Goal: Transaction & Acquisition: Purchase product/service

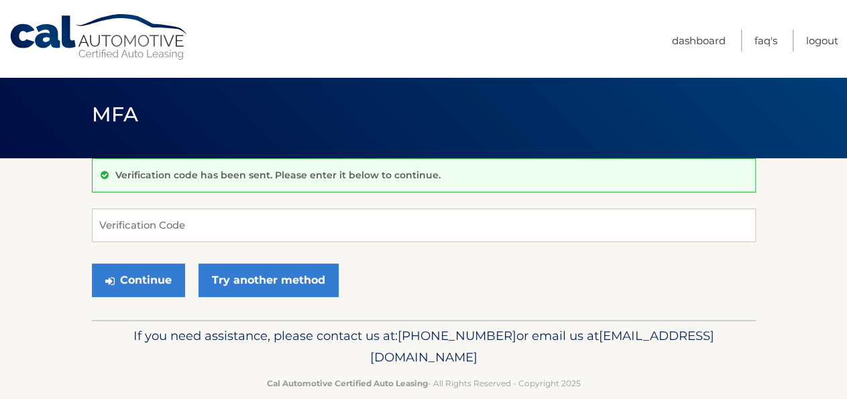
scroll to position [6, 0]
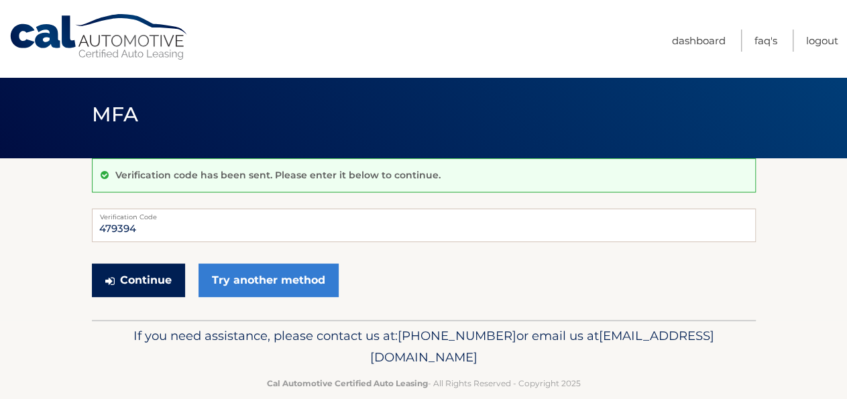
type input "479394"
click at [128, 278] on button "Continue" at bounding box center [138, 281] width 93 height 34
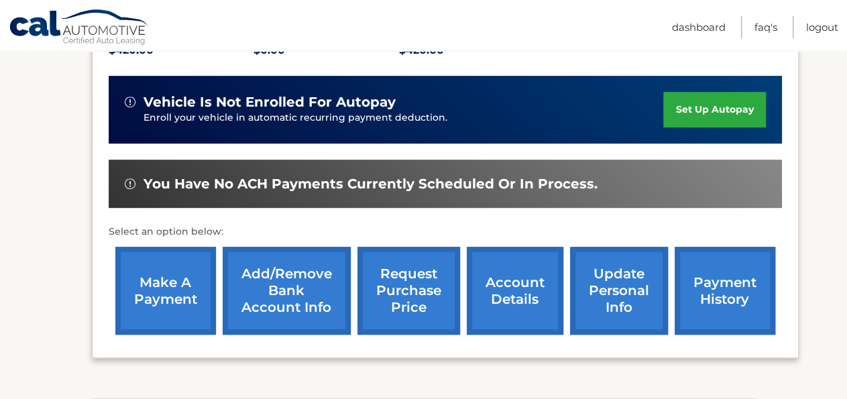
scroll to position [349, 0]
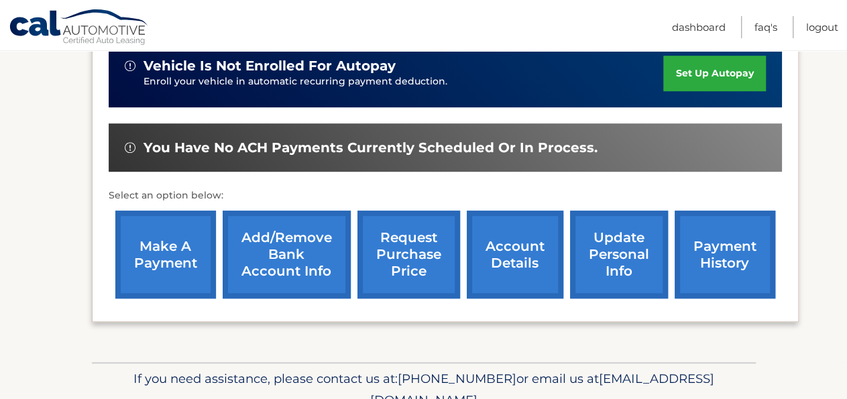
click at [162, 264] on link "make a payment" at bounding box center [165, 255] width 101 height 88
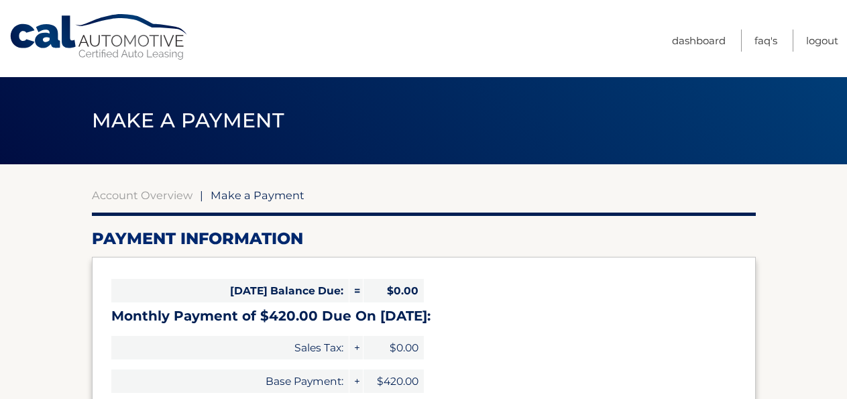
select select "YzFjZjQ1NDUtMzIyZC00ZDE4LWJiNTgtYjZhYzNiZDQ0YzYy"
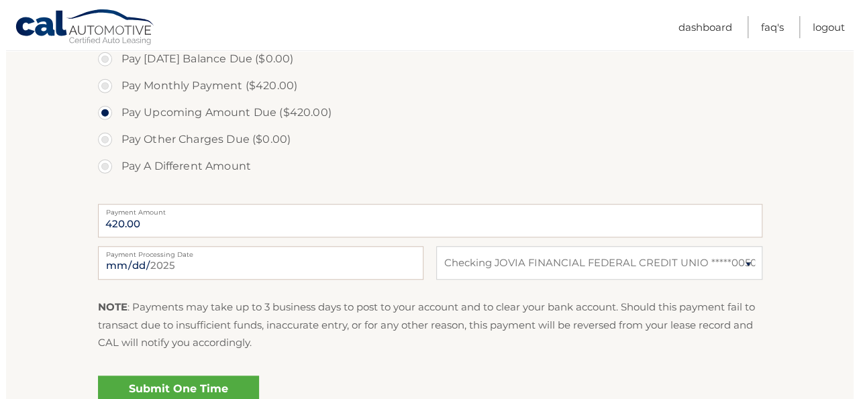
scroll to position [488, 0]
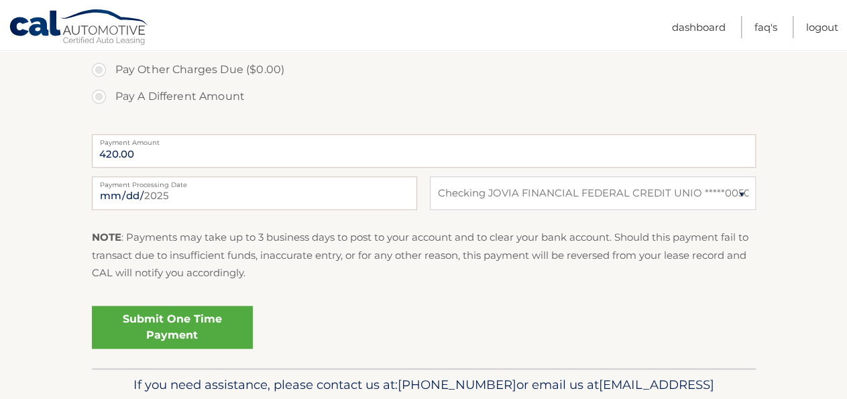
click at [158, 323] on link "Submit One Time Payment" at bounding box center [172, 327] width 161 height 43
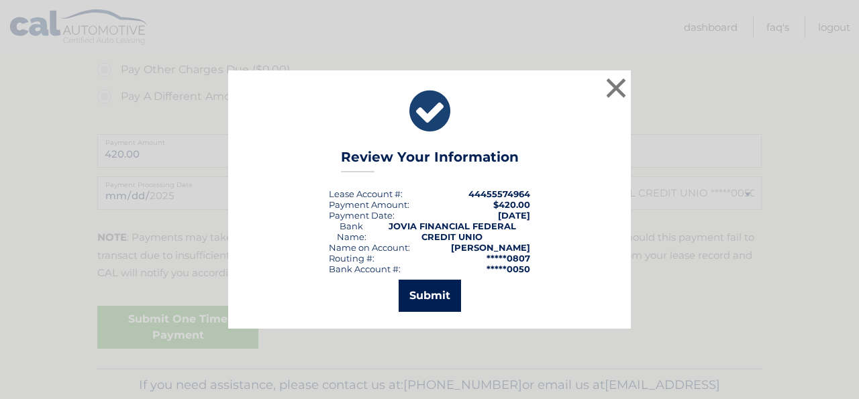
click at [434, 293] on button "Submit" at bounding box center [429, 296] width 62 height 32
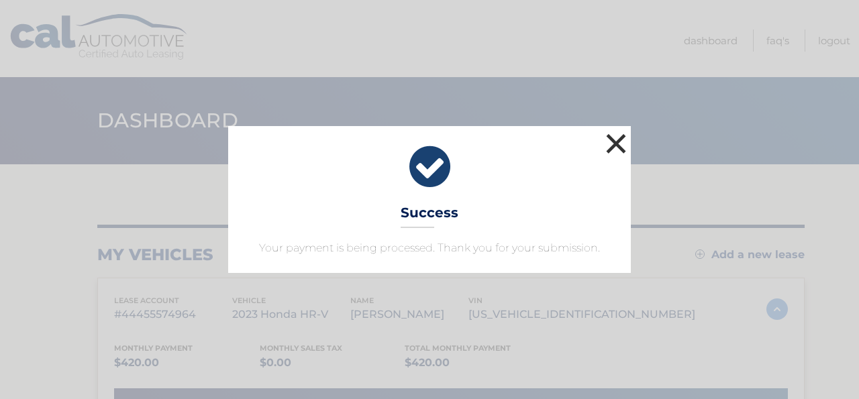
click at [611, 142] on button "×" at bounding box center [615, 143] width 27 height 27
